Goal: Transaction & Acquisition: Download file/media

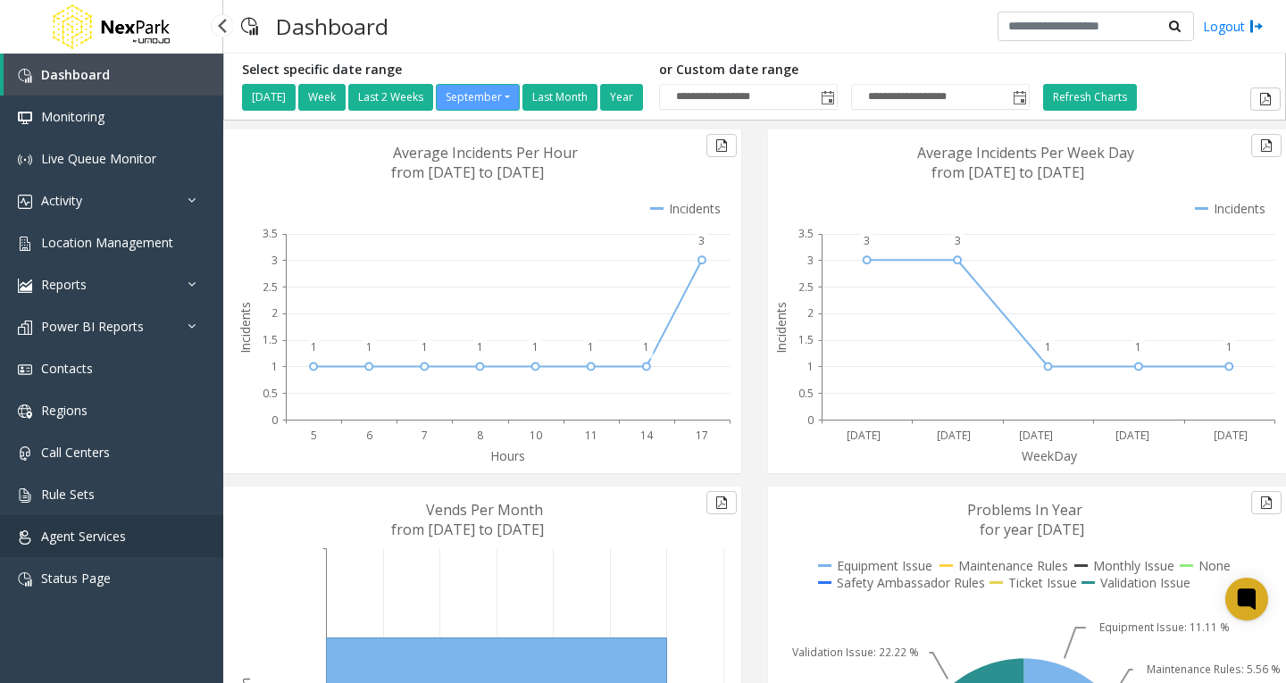
click at [105, 519] on link "Agent Services" at bounding box center [111, 536] width 223 height 42
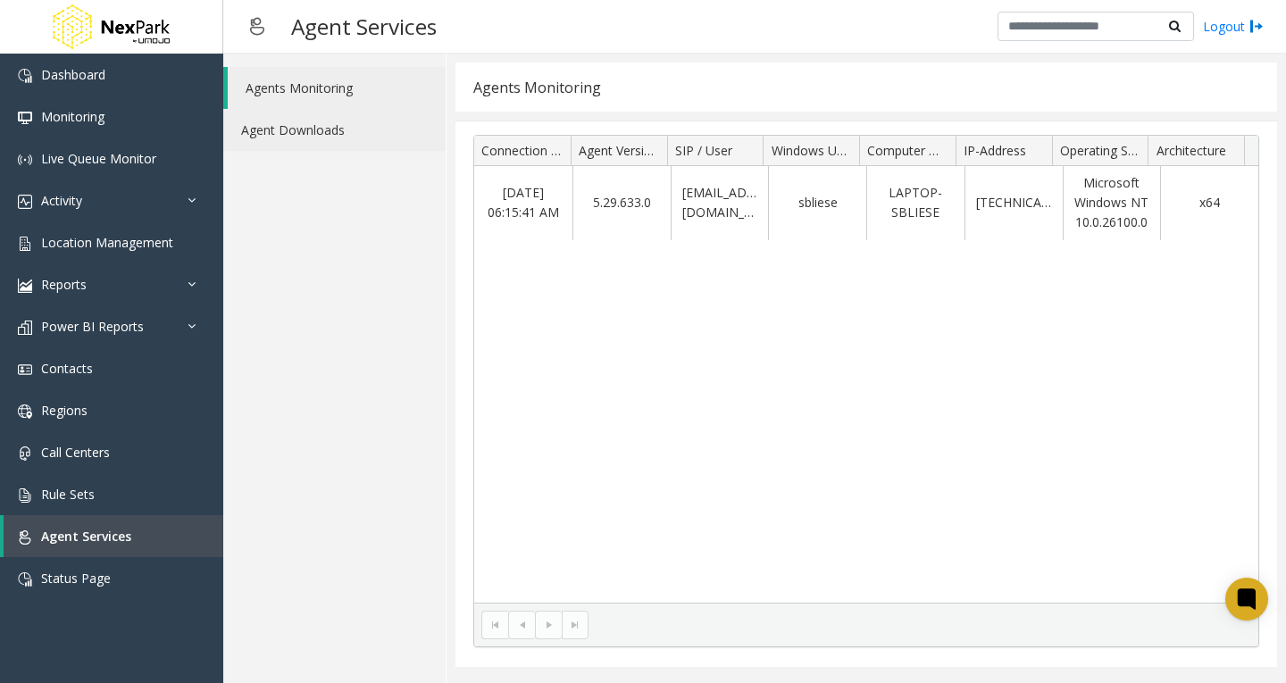
click at [334, 129] on link "Agent Downloads" at bounding box center [334, 130] width 222 height 42
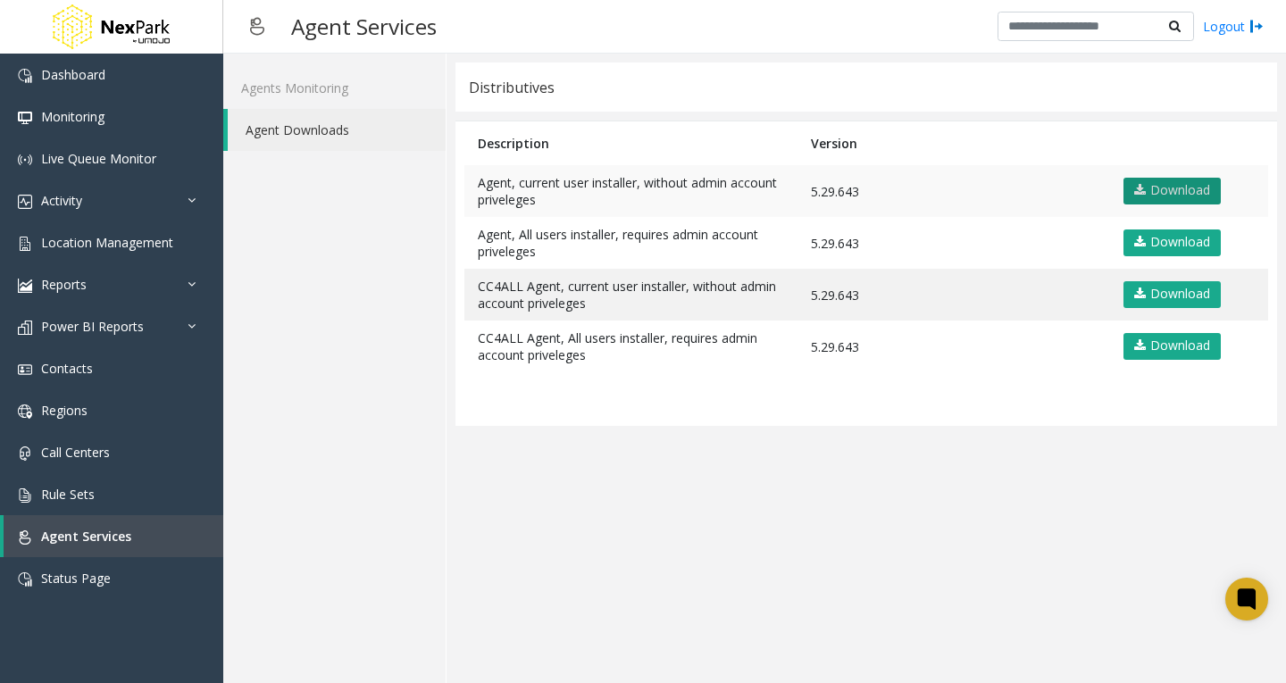
click at [1197, 187] on link "Download" at bounding box center [1171, 191] width 97 height 27
click at [1175, 193] on link "Download" at bounding box center [1171, 191] width 97 height 27
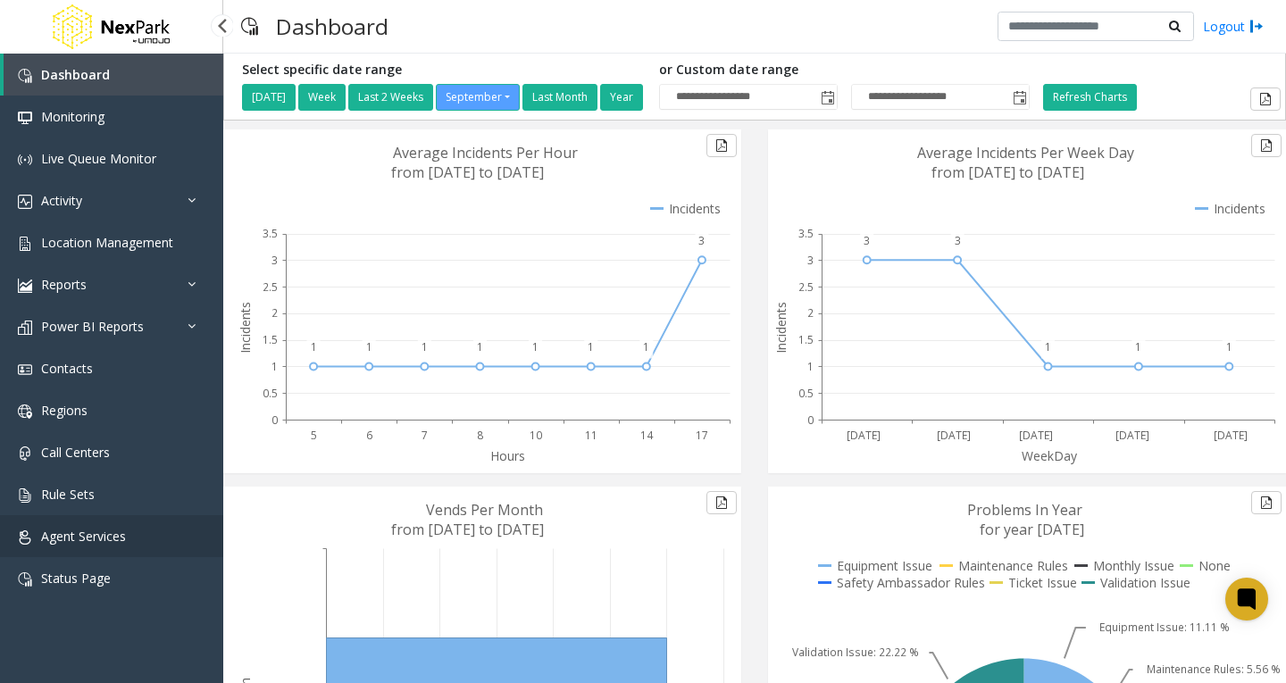
click at [116, 537] on span "Agent Services" at bounding box center [83, 536] width 85 height 17
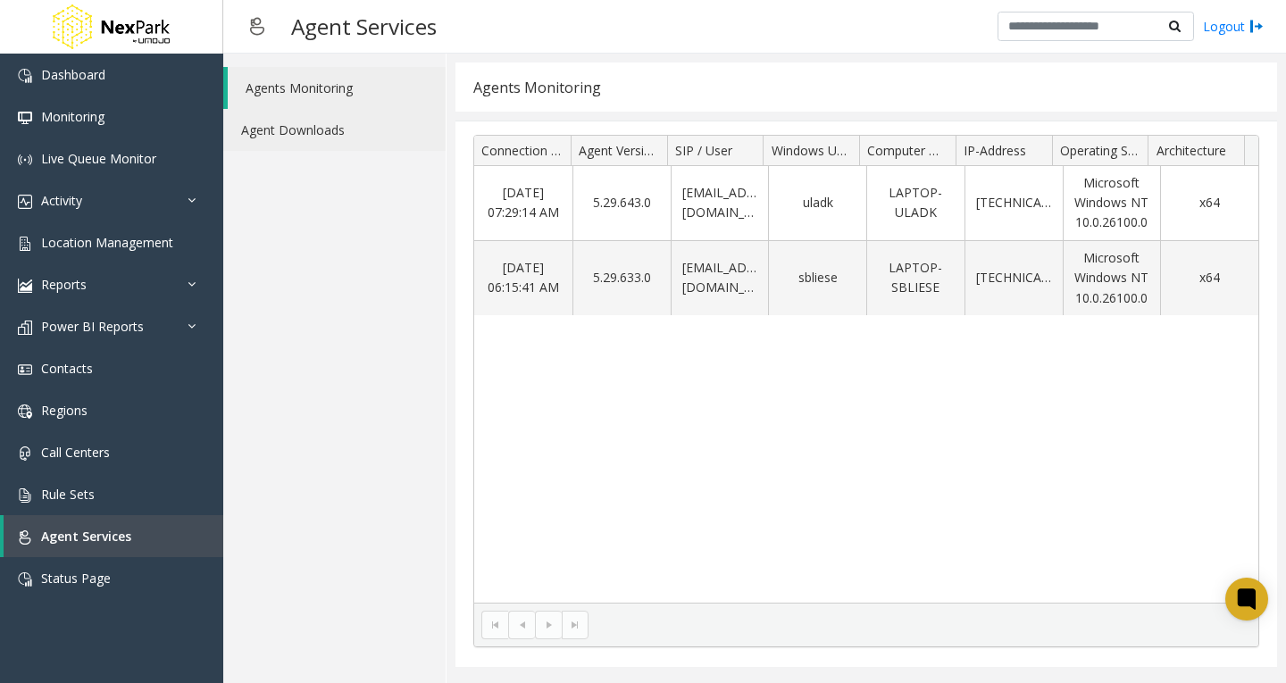
click at [287, 137] on link "Agent Downloads" at bounding box center [334, 130] width 222 height 42
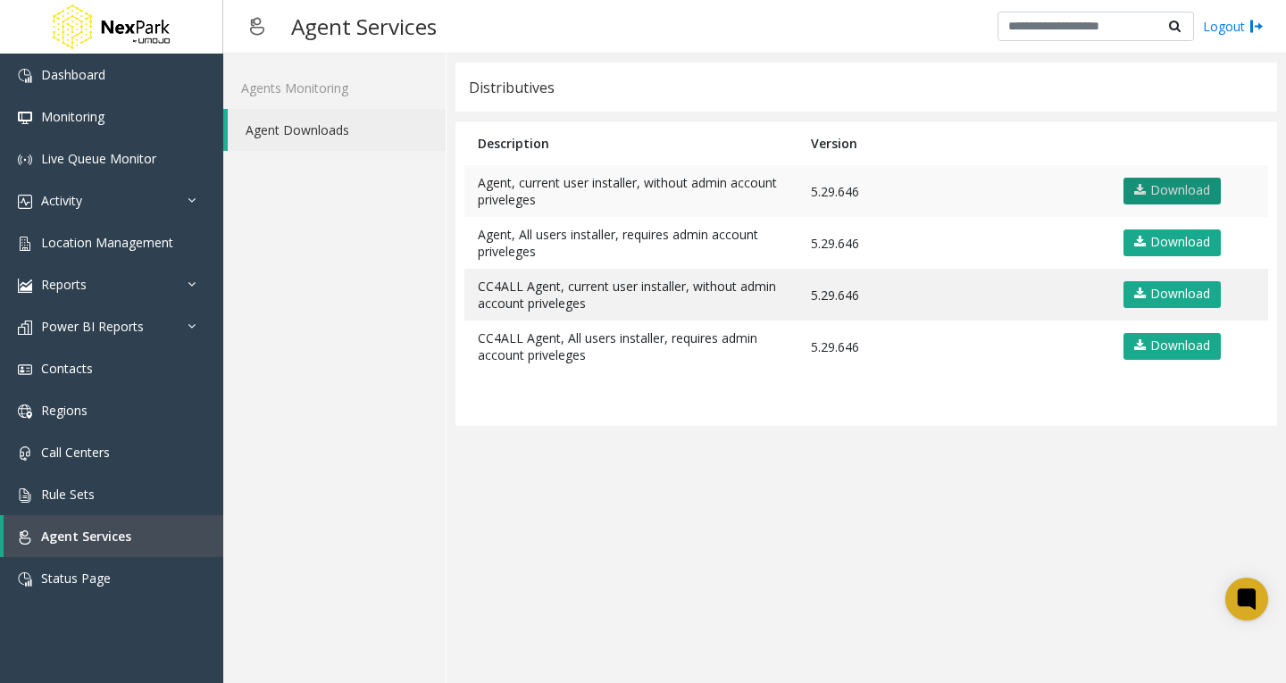
click at [1197, 185] on link "Download" at bounding box center [1171, 191] width 97 height 27
